Goal: Navigation & Orientation: Go to known website

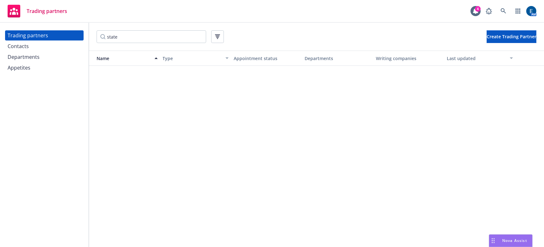
scroll to position [461, 0]
